Goal: Task Accomplishment & Management: Complete application form

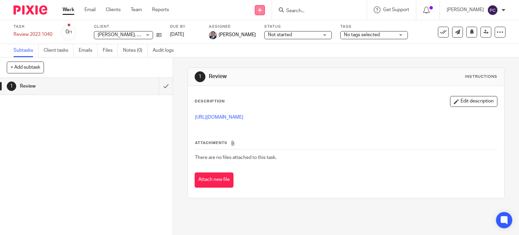
click at [265, 12] on link at bounding box center [260, 10] width 10 height 10
click at [262, 40] on link "Create task" at bounding box center [266, 42] width 47 height 10
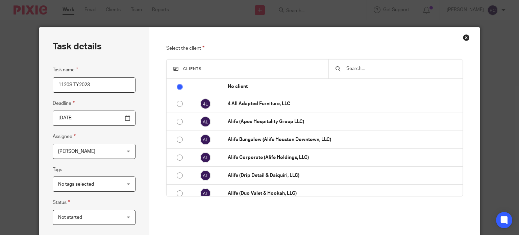
type input "1120S TY2023"
click at [358, 72] on input "text" at bounding box center [401, 68] width 110 height 7
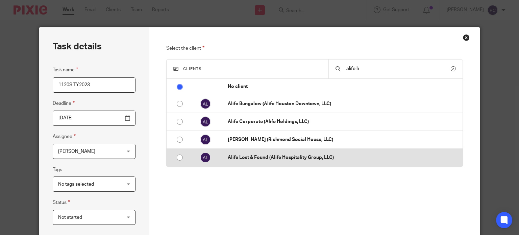
type input "alife h"
click at [283, 158] on p "Alife Lost & Found (Alife Hospitality Group, LLC)" at bounding box center [343, 157] width 231 height 7
radio input "false"
radio input "true"
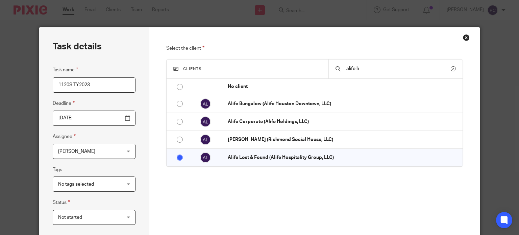
click at [96, 154] on span "[PERSON_NAME]" at bounding box center [89, 151] width 62 height 14
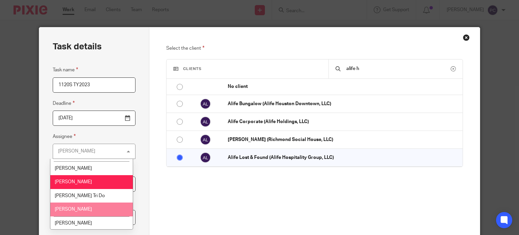
scroll to position [608, 0]
click at [82, 207] on span "[PERSON_NAME]" at bounding box center [73, 209] width 37 height 5
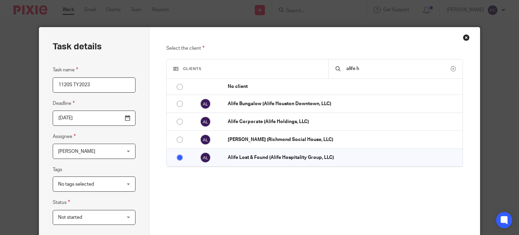
click at [190, 211] on div "Select the client Clients alife h No client 4 All Adapted Furniture, LLC Alife …" at bounding box center [314, 146] width 297 height 205
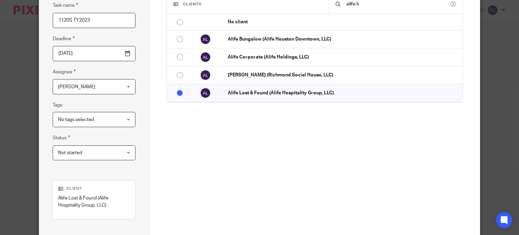
scroll to position [148, 0]
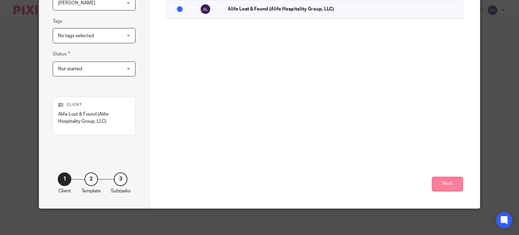
click at [447, 184] on button "Next" at bounding box center [447, 184] width 31 height 15
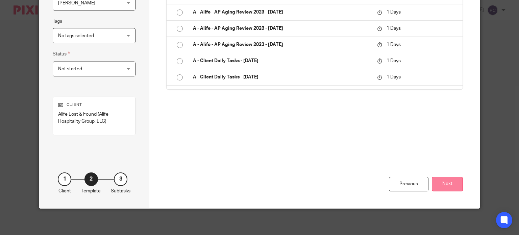
click at [444, 187] on button "Next" at bounding box center [447, 184] width 31 height 15
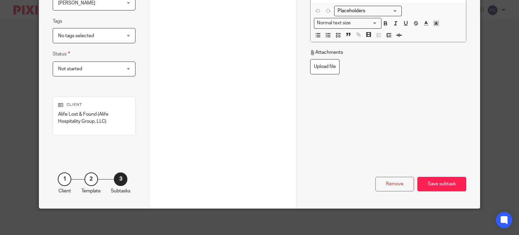
scroll to position [47, 0]
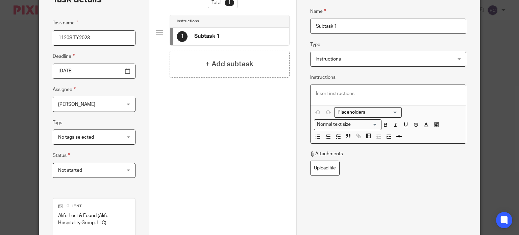
click at [330, 90] on p at bounding box center [388, 93] width 145 height 7
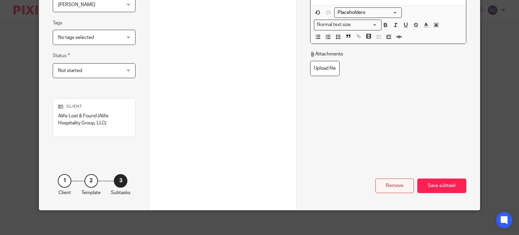
scroll to position [148, 0]
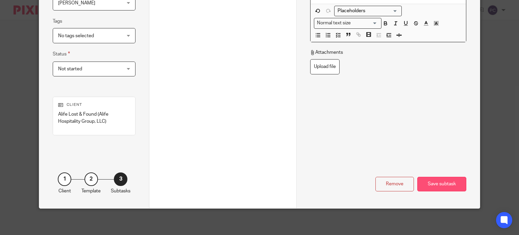
click at [426, 182] on div "Save subtask" at bounding box center [441, 184] width 49 height 15
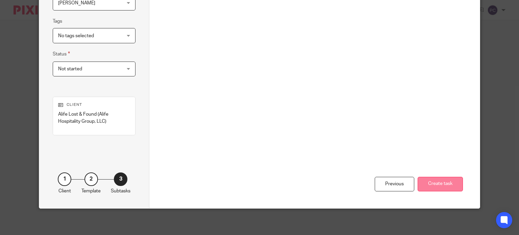
click at [437, 185] on button "Create task" at bounding box center [440, 184] width 45 height 15
